Goal: Task Accomplishment & Management: Manage account settings

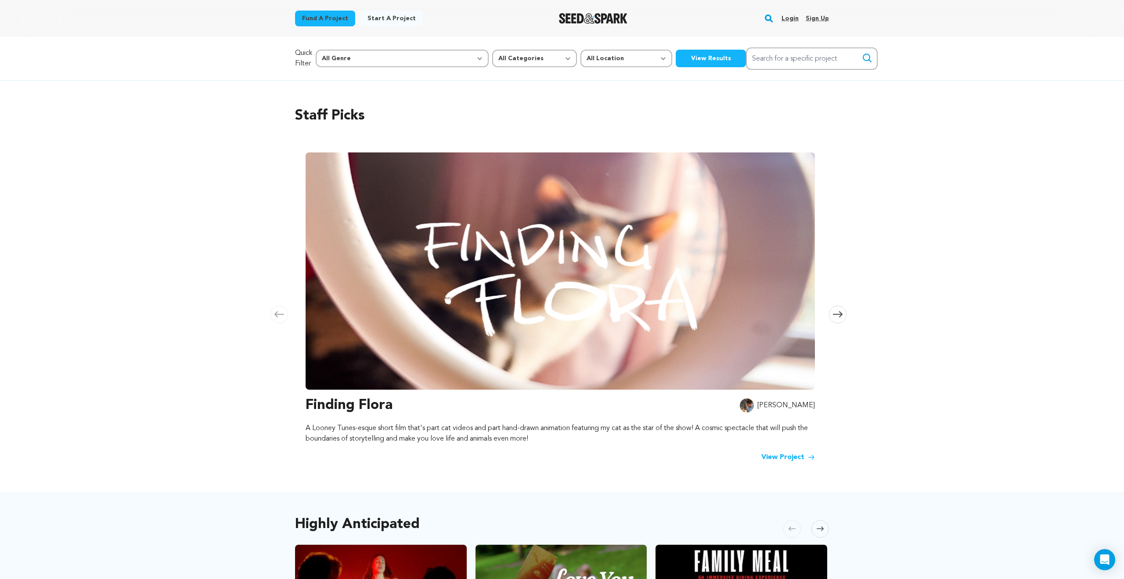
click at [788, 18] on link "Login" at bounding box center [789, 18] width 17 height 14
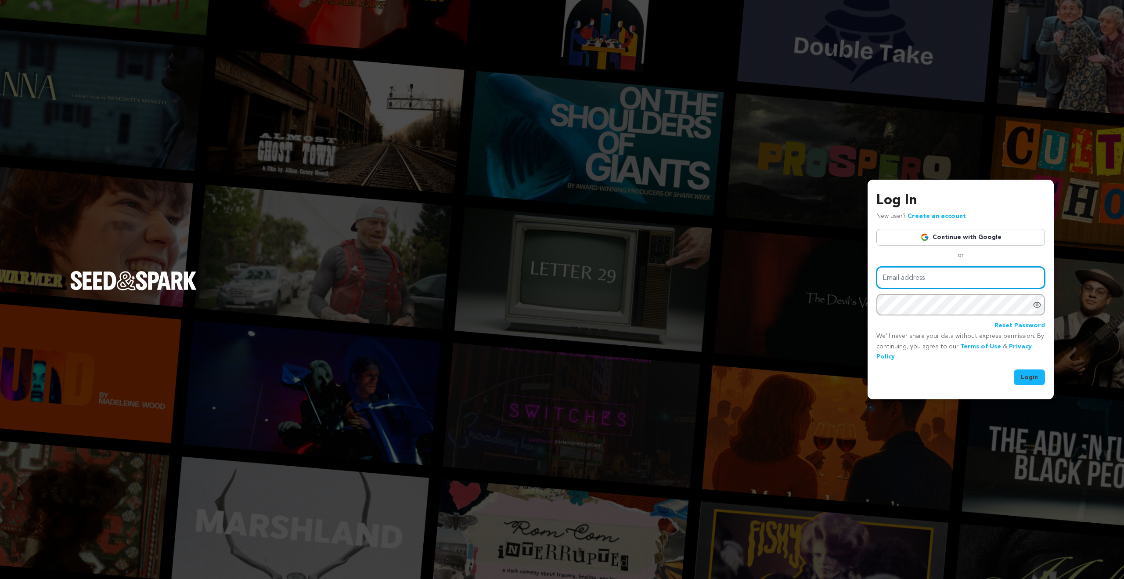
click at [910, 275] on input "Email address" at bounding box center [960, 277] width 169 height 22
click at [963, 236] on link "Continue with Google" at bounding box center [960, 237] width 169 height 17
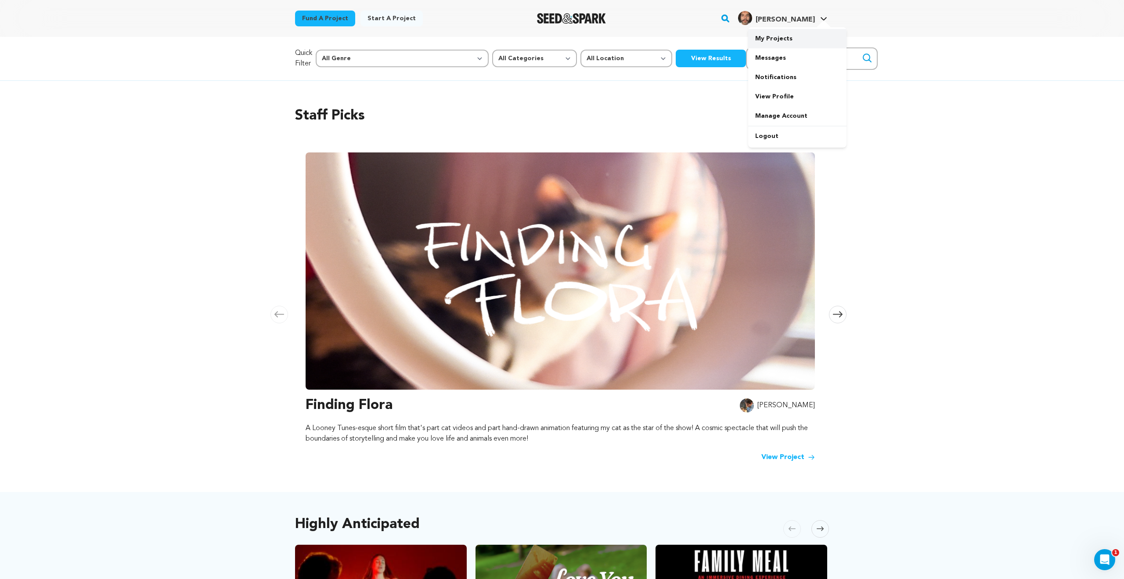
click at [796, 40] on link "My Projects" at bounding box center [797, 38] width 98 height 19
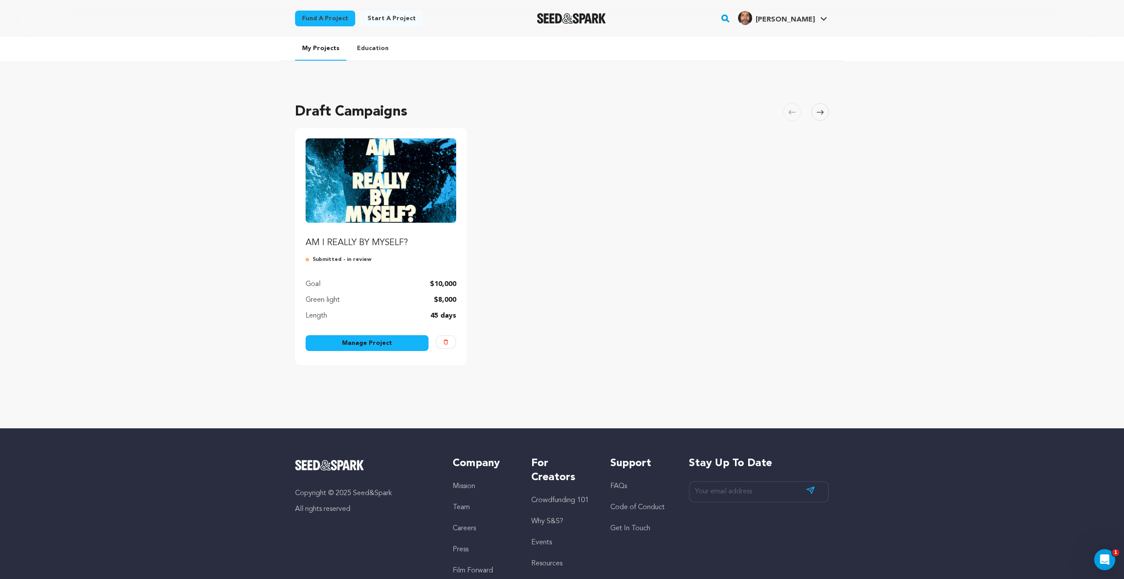
click at [378, 154] on img "Fund AM I REALLY BY MYSELF?" at bounding box center [381, 180] width 151 height 84
click at [445, 167] on img "Fund AM I REALLY BY MYSELF?" at bounding box center [381, 180] width 151 height 84
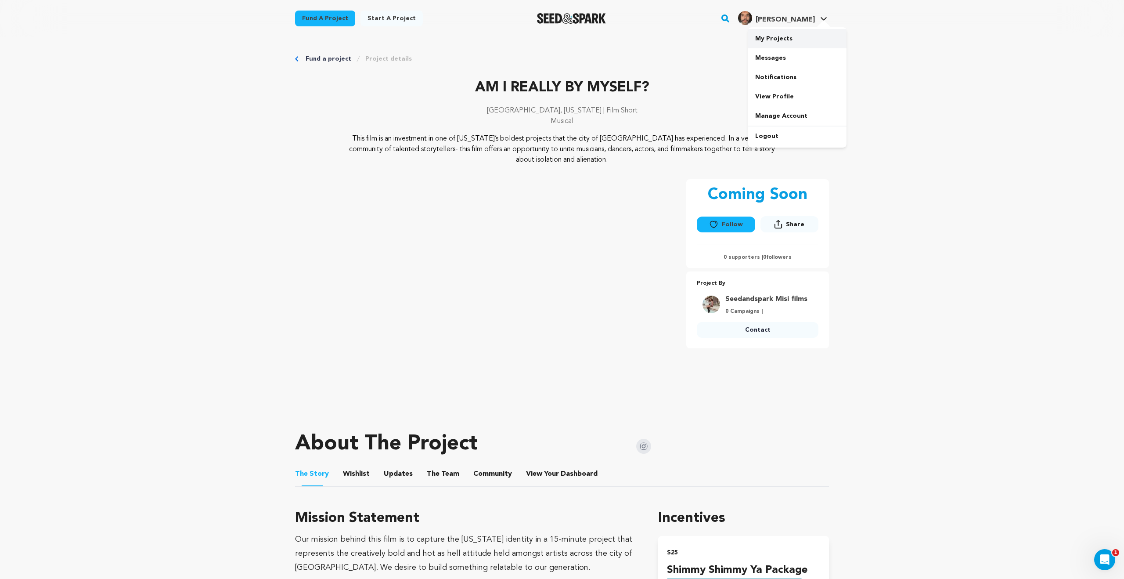
click at [810, 36] on link "My Projects" at bounding box center [797, 38] width 98 height 19
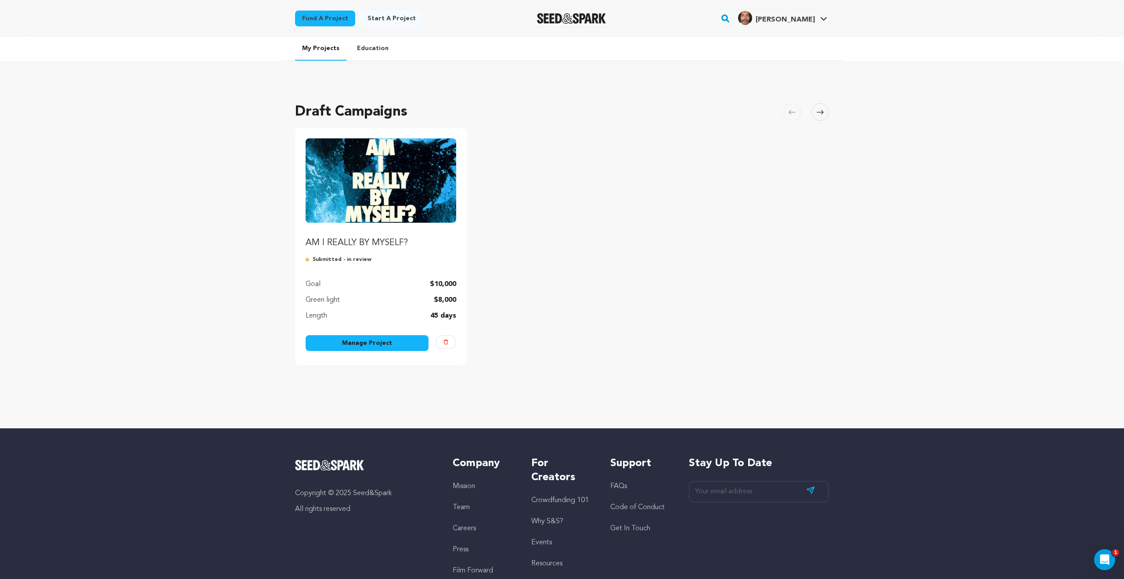
click at [400, 344] on link "Manage Project" at bounding box center [367, 343] width 123 height 16
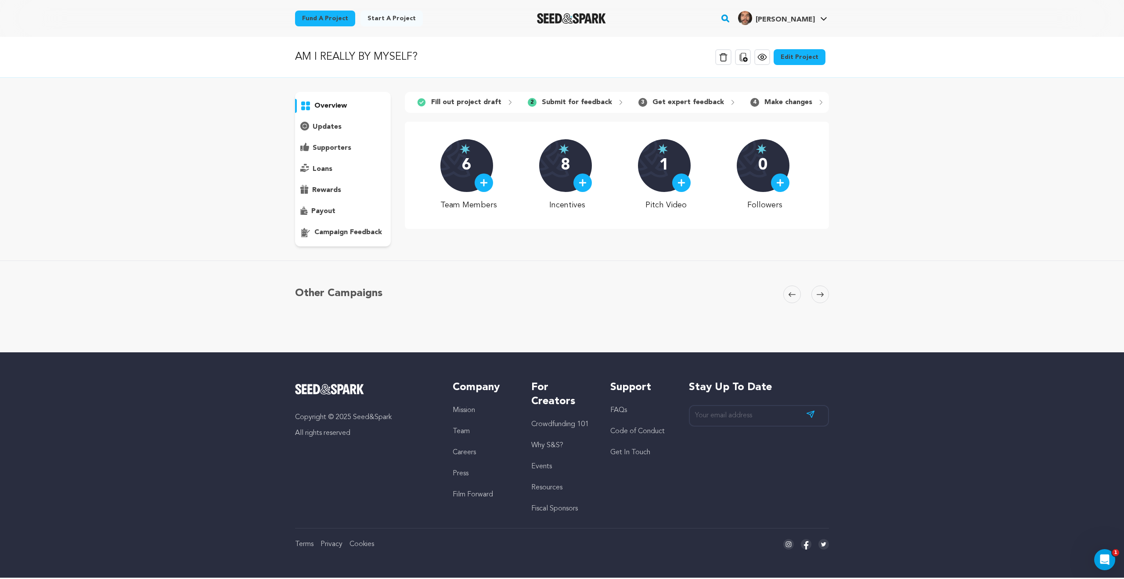
click at [680, 186] on img at bounding box center [681, 183] width 8 height 8
